Goal: Task Accomplishment & Management: Use online tool/utility

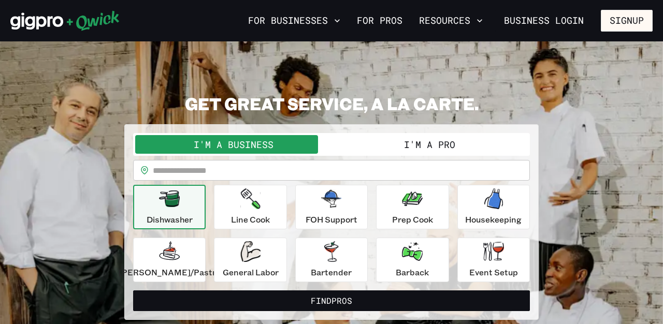
click at [387, 140] on button "I'm a Pro" at bounding box center [430, 144] width 196 height 19
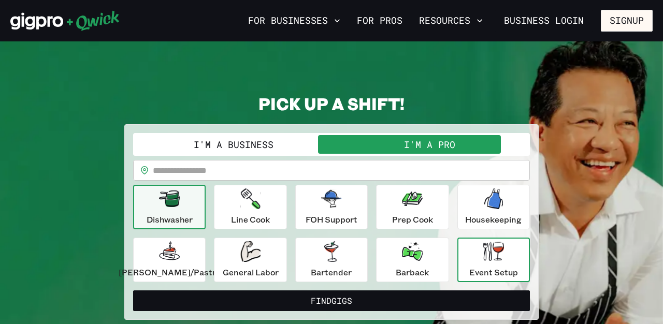
click at [493, 261] on icon "button" at bounding box center [493, 251] width 21 height 19
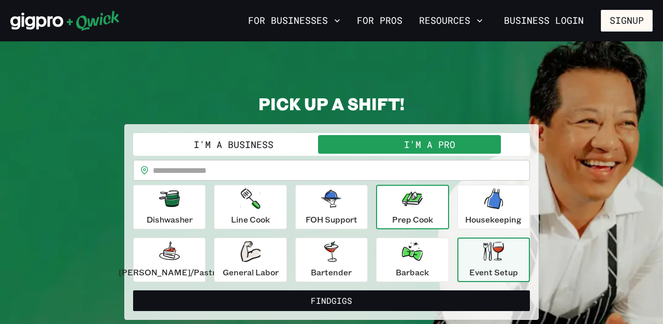
click at [437, 220] on button "Prep Cook" at bounding box center [412, 207] width 73 height 45
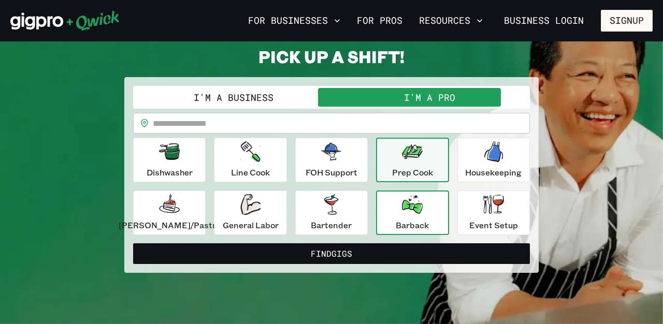
scroll to position [50, 0]
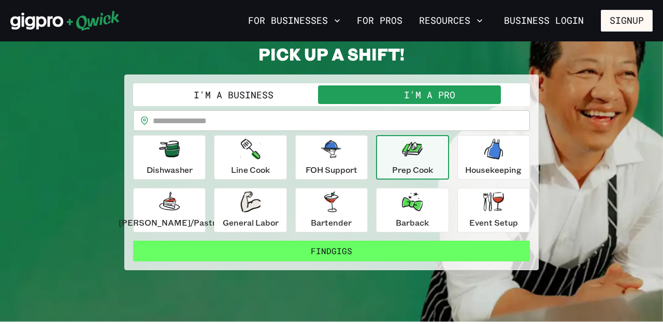
click at [353, 255] on button "Find Gigs" at bounding box center [331, 251] width 397 height 21
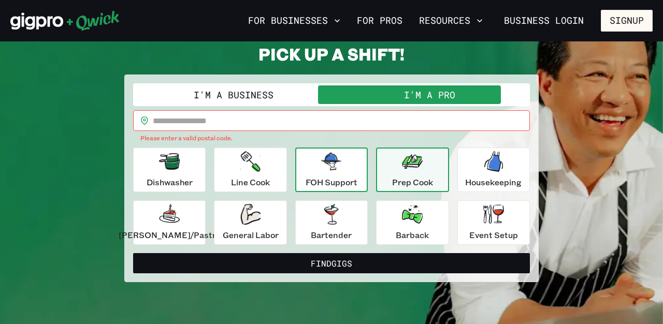
click at [341, 176] on p "FOH Support" at bounding box center [332, 182] width 52 height 12
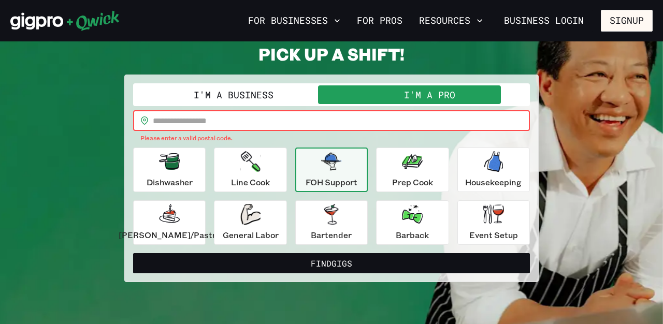
click at [327, 120] on input "text" at bounding box center [341, 120] width 377 height 21
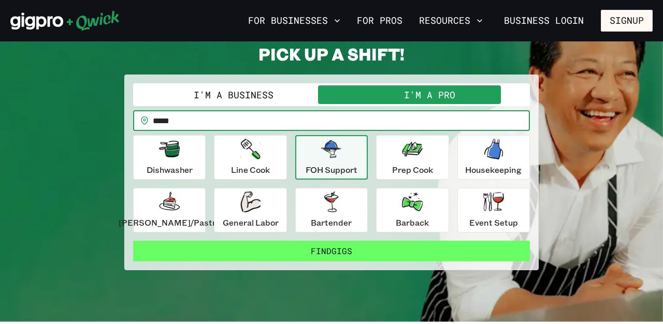
type input "*****"
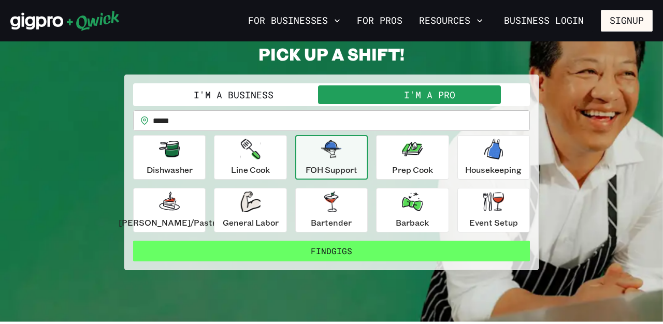
click at [345, 255] on button "Find Gigs" at bounding box center [331, 251] width 397 height 21
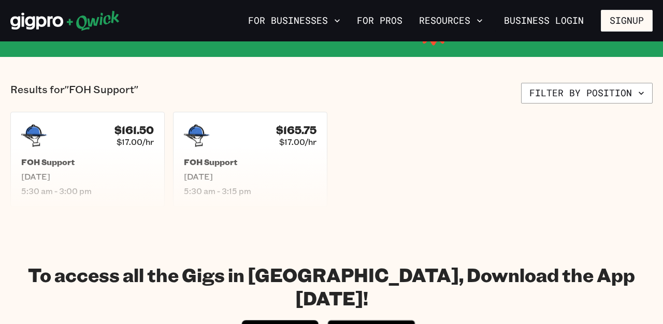
scroll to position [221, 0]
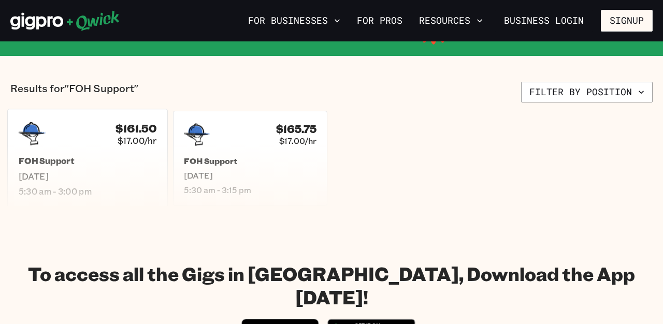
click at [64, 144] on div "$161.50 $17.00/hr" at bounding box center [88, 133] width 138 height 27
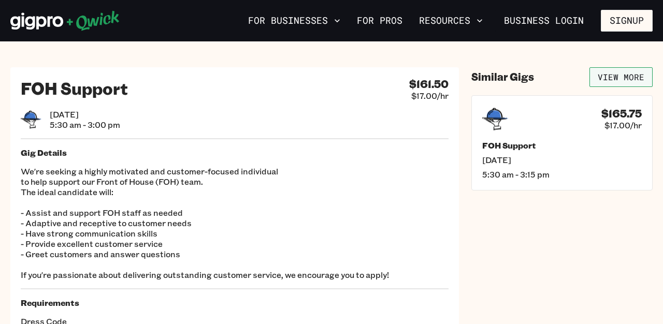
click at [624, 79] on link "View More" at bounding box center [621, 77] width 63 height 20
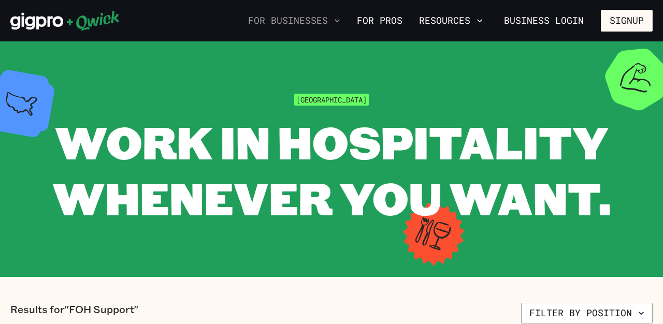
click at [339, 21] on icon "button" at bounding box center [337, 21] width 10 height 10
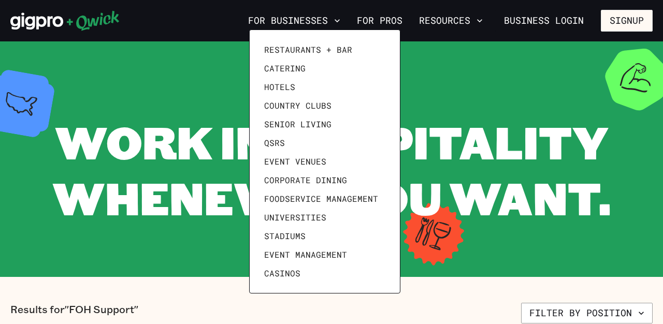
click at [490, 298] on div at bounding box center [331, 162] width 663 height 324
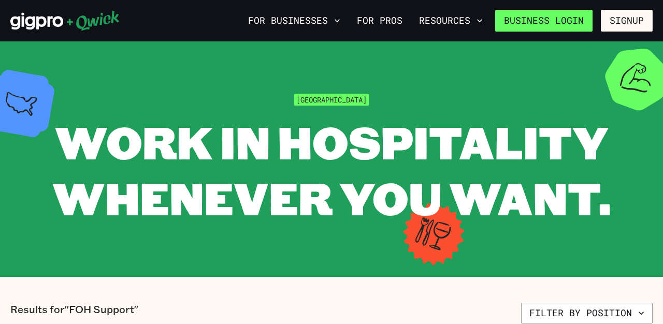
click at [565, 21] on link "Business Login" at bounding box center [543, 21] width 97 height 22
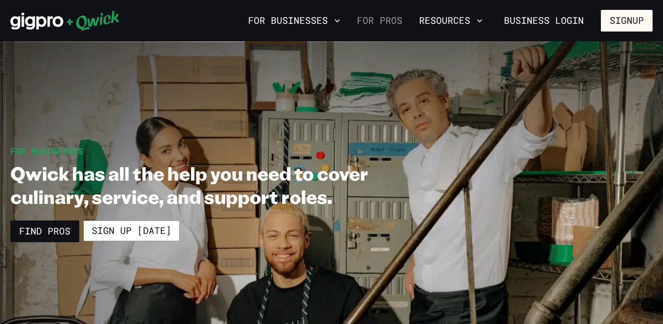
click at [382, 21] on link "For Pros" at bounding box center [380, 21] width 54 height 18
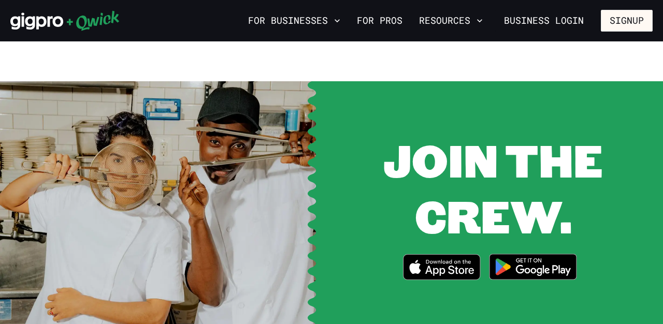
scroll to position [1299, 0]
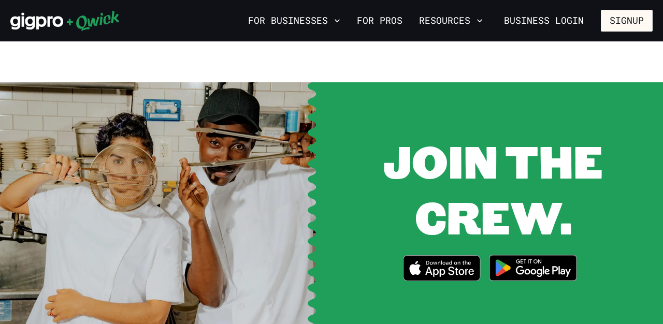
click at [458, 275] on icon "Download on the App Store" at bounding box center [442, 268] width 76 height 25
